Goal: Information Seeking & Learning: Learn about a topic

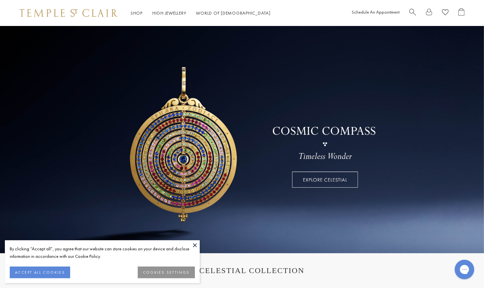
click at [196, 247] on button at bounding box center [195, 246] width 10 height 10
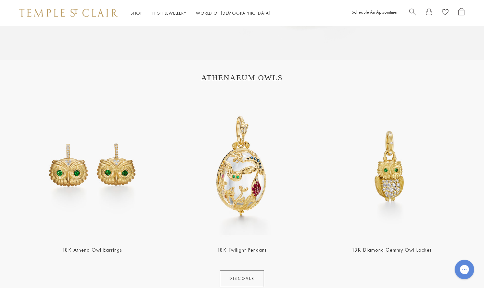
scroll to position [688, 0]
click at [390, 81] on section "ATHENAEUM OWLS 18K Athena Owl Earrings 18K Twilight Pendant 18K Diamond Gemmy O…" at bounding box center [242, 180] width 484 height 241
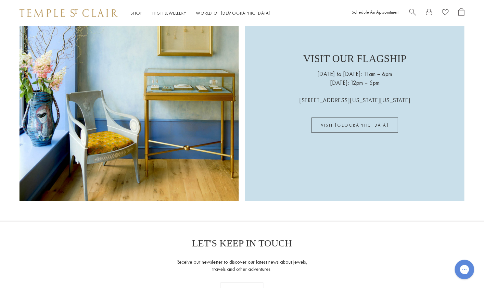
scroll to position [1601, 0]
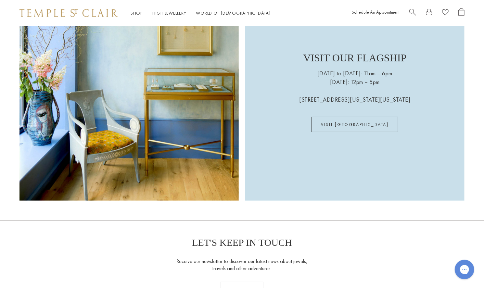
click at [141, 12] on link "Shop Shop" at bounding box center [137, 13] width 12 height 6
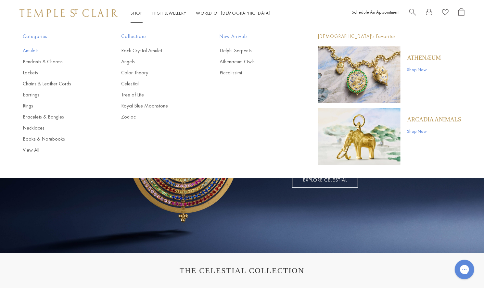
click at [35, 53] on link "Amulets" at bounding box center [59, 50] width 73 height 7
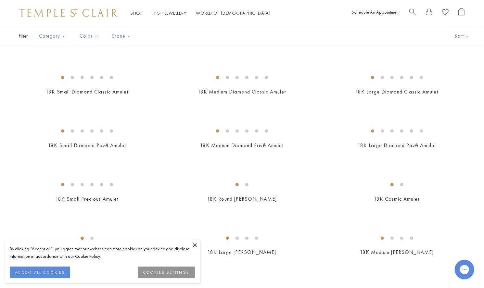
scroll to position [552, 0]
click at [196, 249] on button at bounding box center [195, 246] width 10 height 10
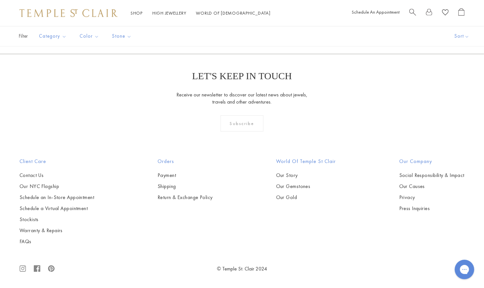
scroll to position [1388, 0]
click at [0, 0] on img at bounding box center [0, 0] width 0 height 0
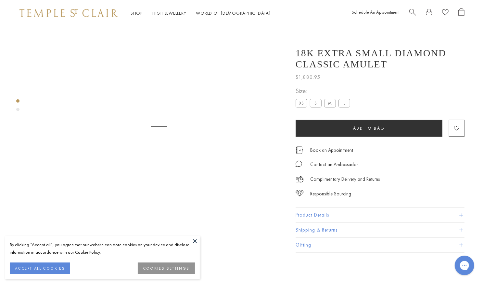
scroll to position [26, 0]
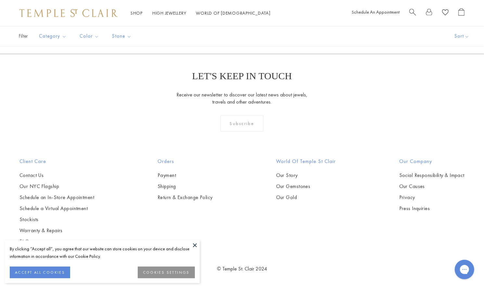
scroll to position [2158, 0]
click at [0, 0] on img at bounding box center [0, 0] width 0 height 0
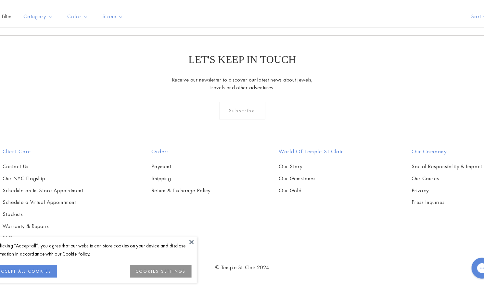
scroll to position [2115, 0]
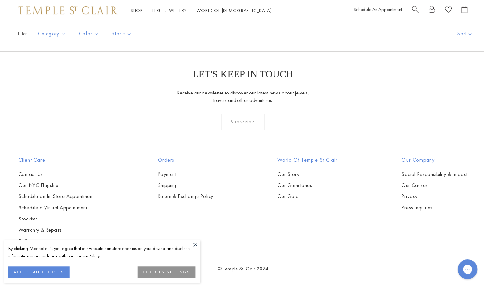
click at [0, 0] on img at bounding box center [0, 0] width 0 height 0
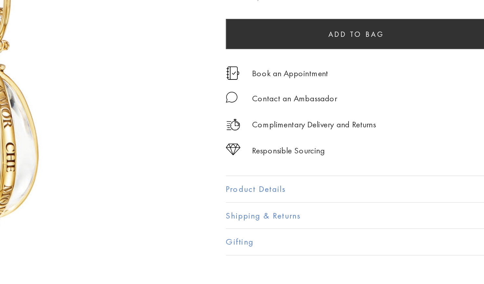
scroll to position [31, 0]
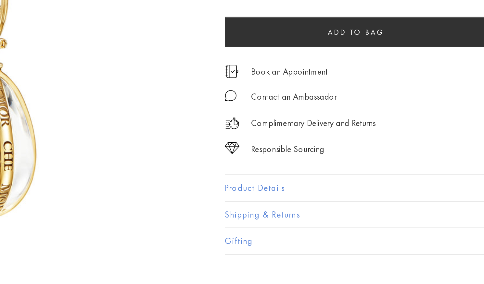
click at [326, 176] on button "Product Details" at bounding box center [380, 173] width 169 height 15
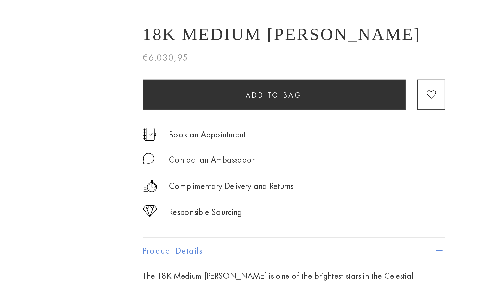
scroll to position [0, 0]
